Goal: Information Seeking & Learning: Learn about a topic

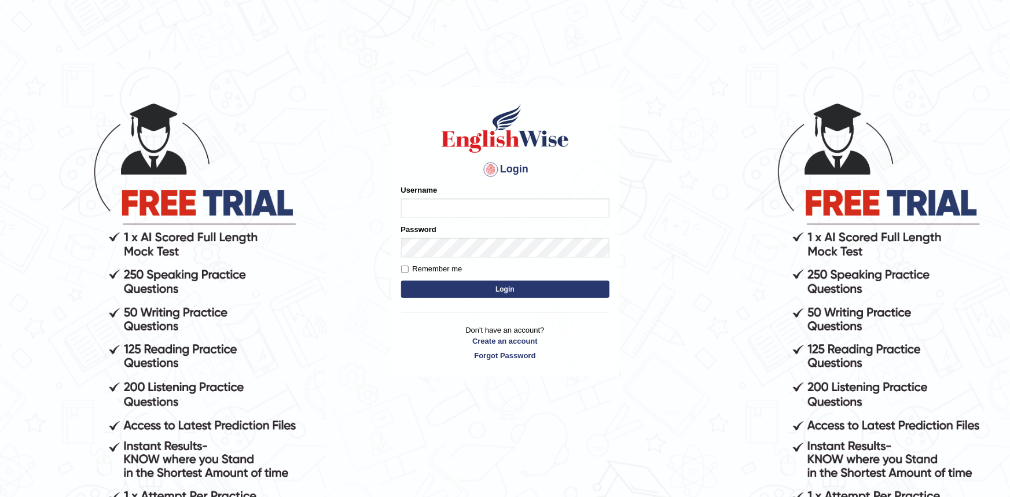
type input "Krzysztof36"
click at [483, 289] on button "Login" at bounding box center [505, 289] width 208 height 17
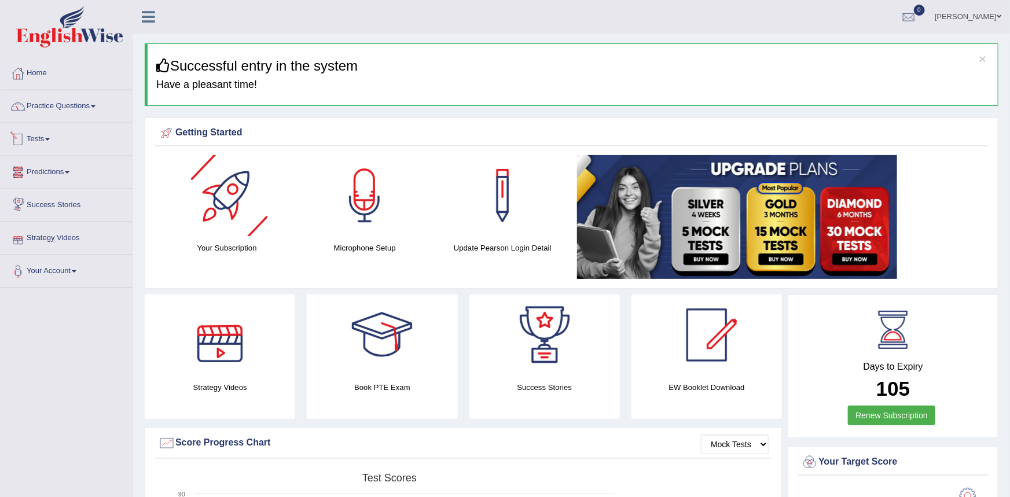
click at [47, 133] on link "Tests" at bounding box center [67, 137] width 132 height 29
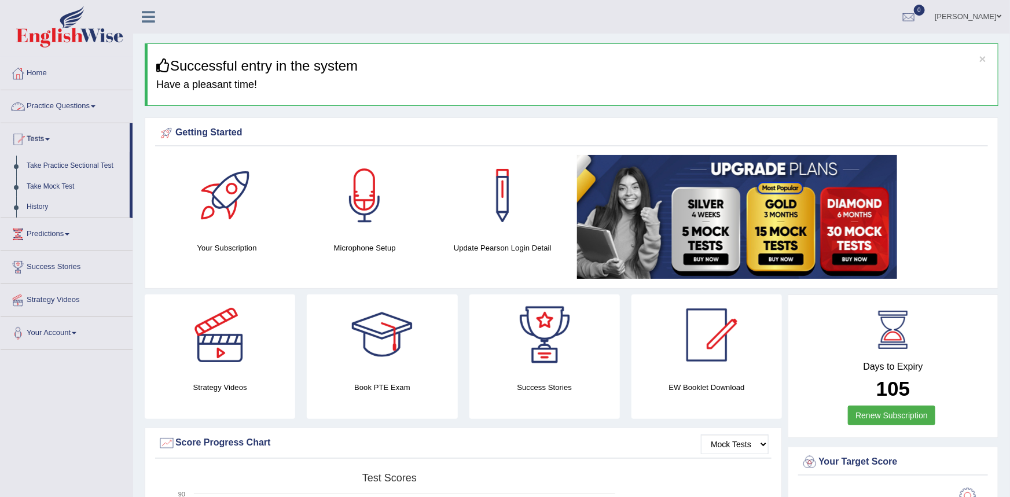
click at [67, 107] on link "Practice Questions" at bounding box center [67, 104] width 132 height 29
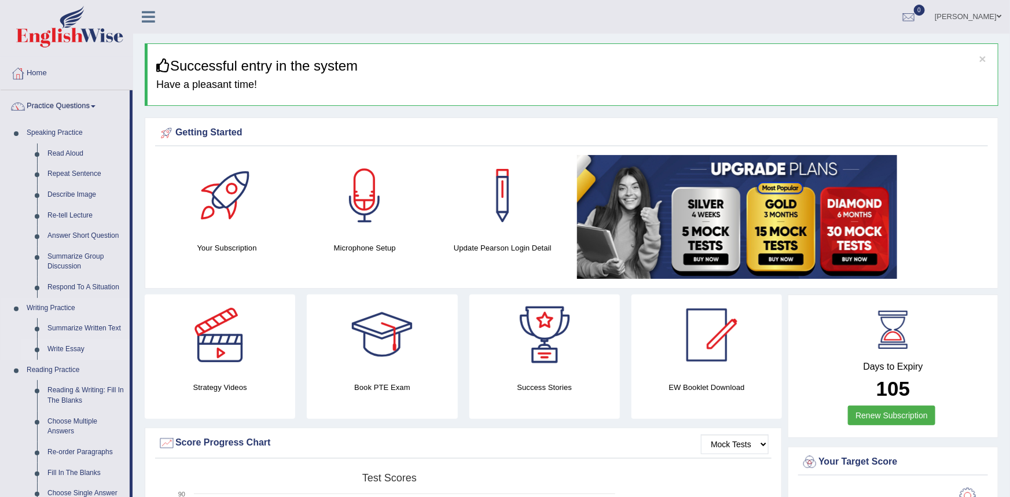
click at [57, 346] on link "Write Essay" at bounding box center [85, 349] width 87 height 21
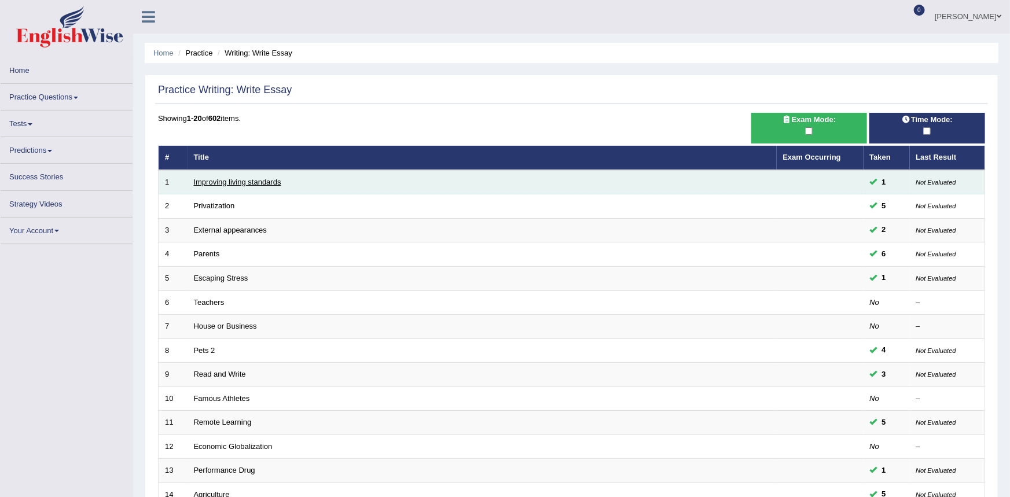
click at [245, 179] on link "Improving living standards" at bounding box center [237, 182] width 87 height 9
